Goal: Information Seeking & Learning: Learn about a topic

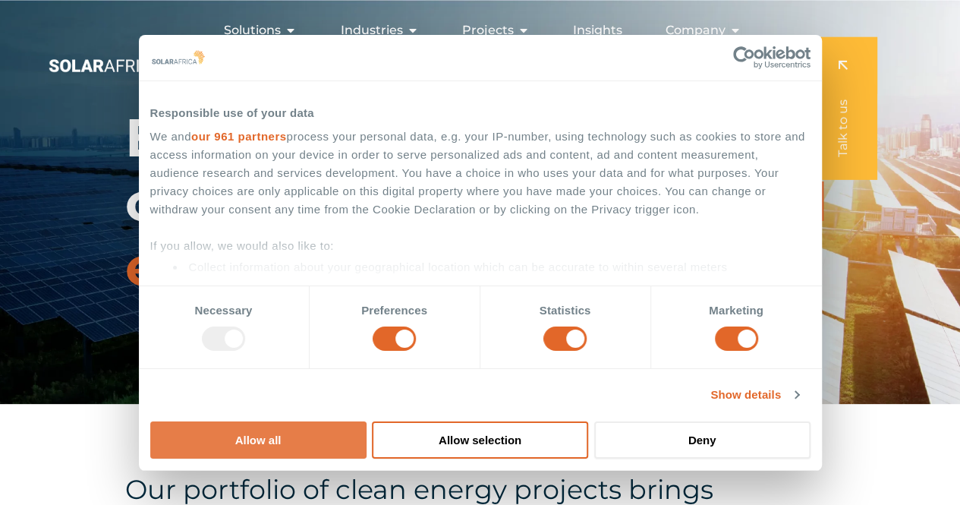
click at [367, 421] on button "Allow all" at bounding box center [258, 439] width 216 height 37
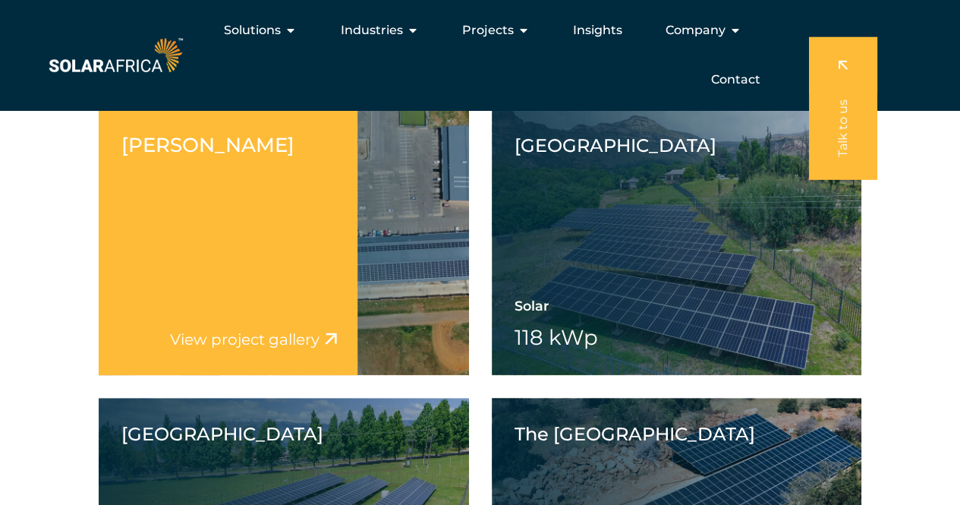
scroll to position [6185, 0]
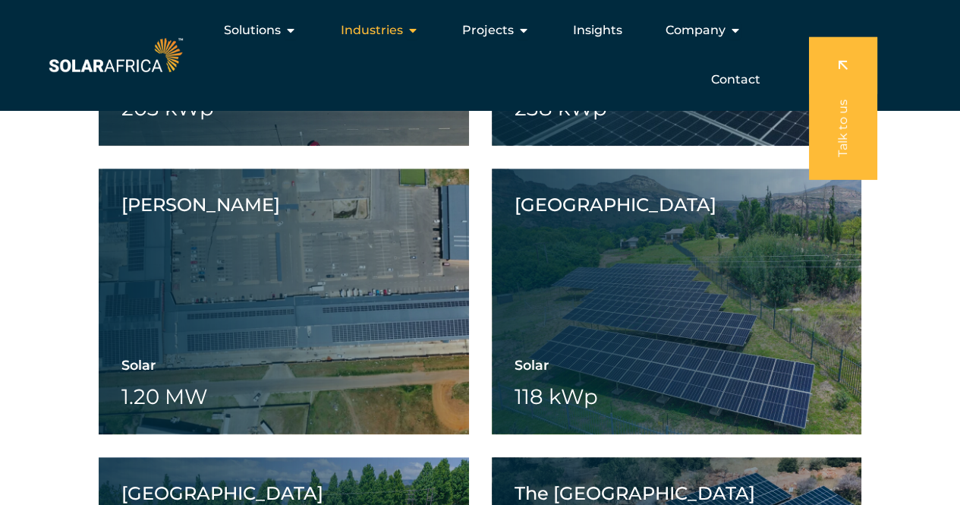
click at [418, 24] on icon "Menu" at bounding box center [412, 30] width 12 height 12
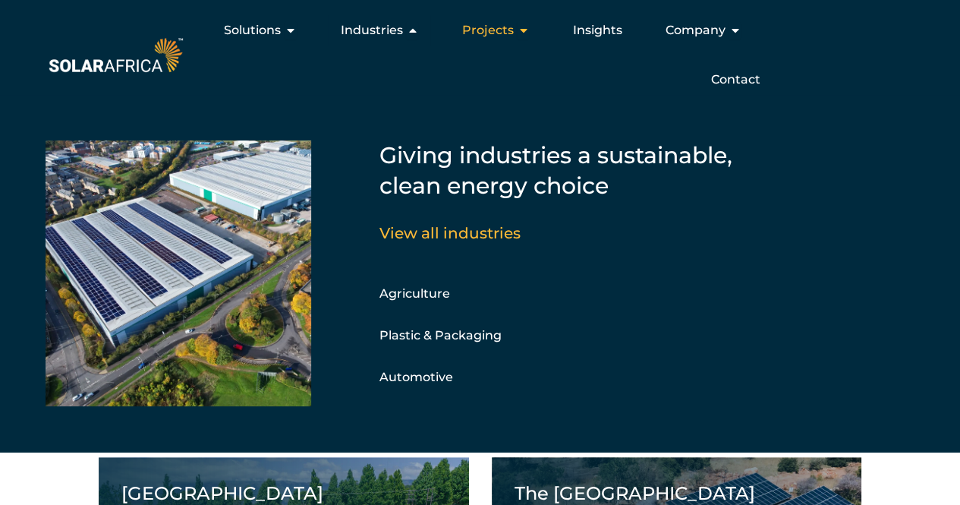
click at [514, 21] on div "Projects Close Projects Open Projects" at bounding box center [495, 30] width 92 height 30
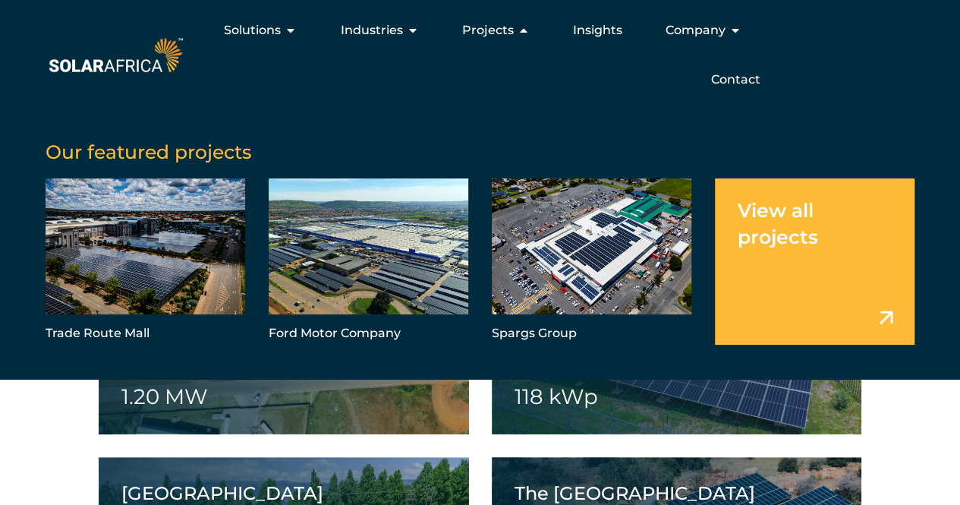
click at [793, 229] on link "Menu" at bounding box center [815, 261] width 200 height 166
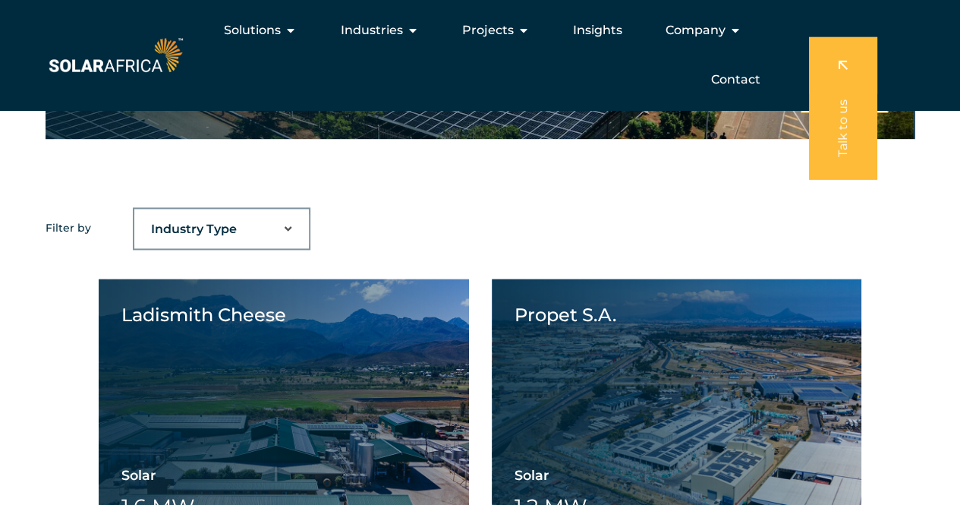
scroll to position [880, 0]
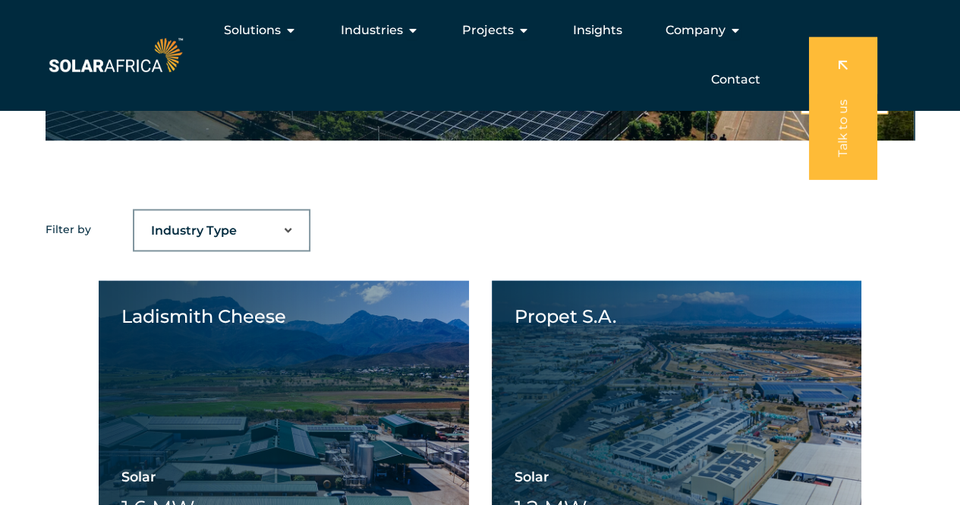
click at [270, 226] on select "Industry Type Agriculture Automotive Corporate Parks FMCG Food Processing Hospi…" at bounding box center [221, 231] width 175 height 30
select select "41"
click at [134, 216] on select "Industry Type Agriculture Automotive Corporate Parks FMCG Food Processing Hospi…" at bounding box center [221, 231] width 175 height 30
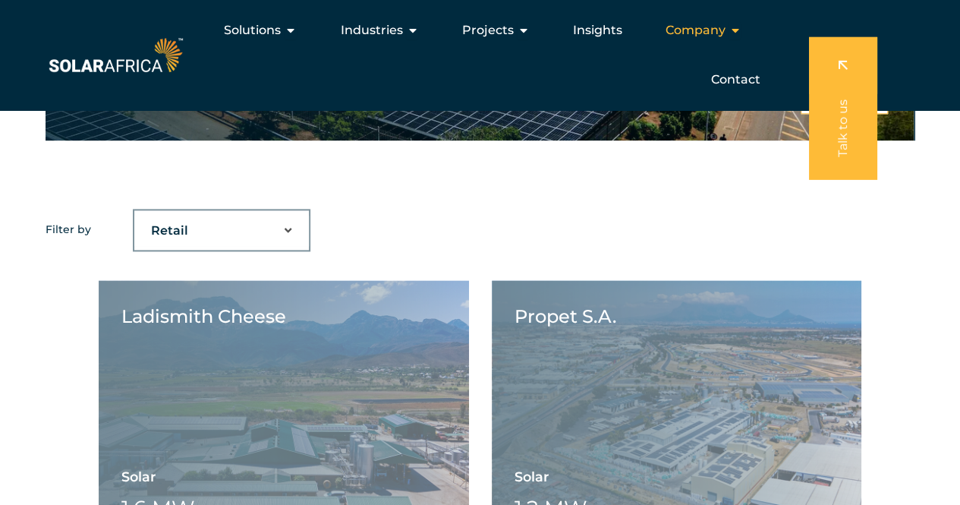
click at [730, 25] on icon "Menu" at bounding box center [735, 30] width 12 height 12
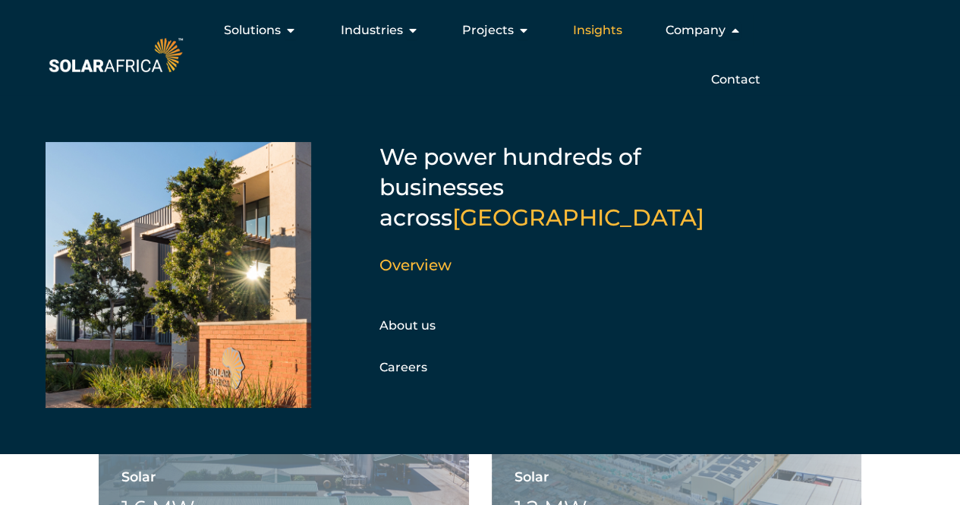
click at [584, 37] on span "Insights" at bounding box center [596, 30] width 49 height 18
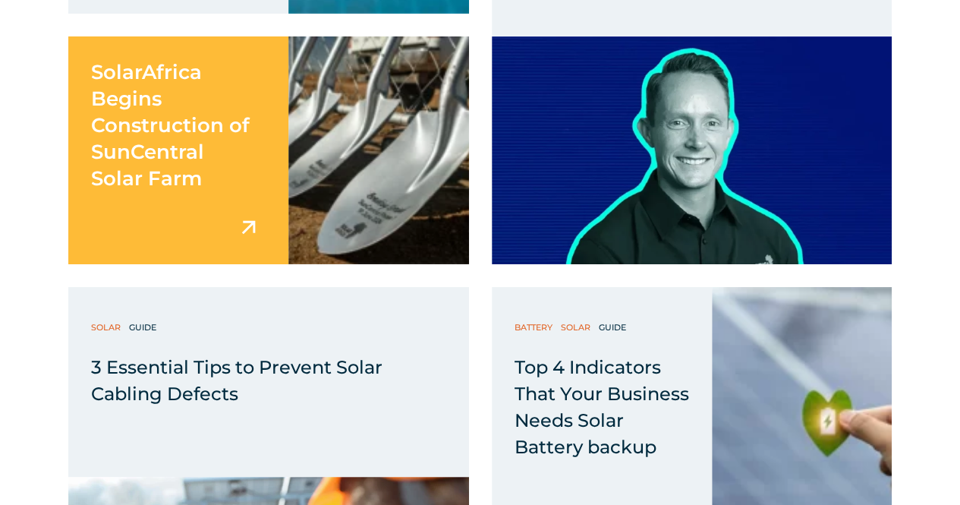
scroll to position [2815, 0]
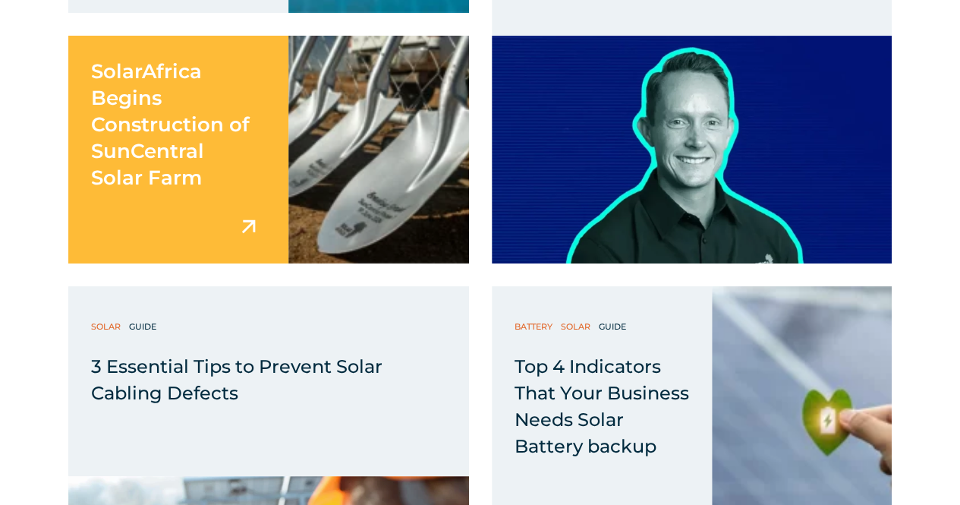
click at [238, 144] on div "SolarAfrica Begins Construction of SunCentral Solar Farm" at bounding box center [178, 114] width 220 height 156
